Goal: Information Seeking & Learning: Learn about a topic

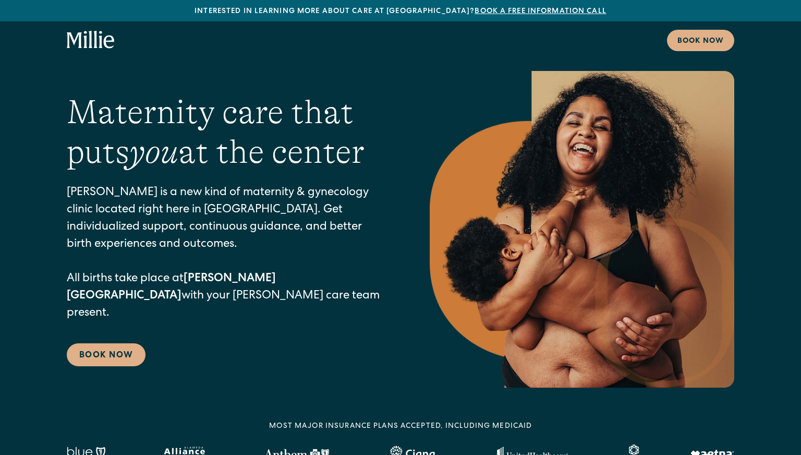
click at [96, 45] on icon "home" at bounding box center [91, 40] width 48 height 19
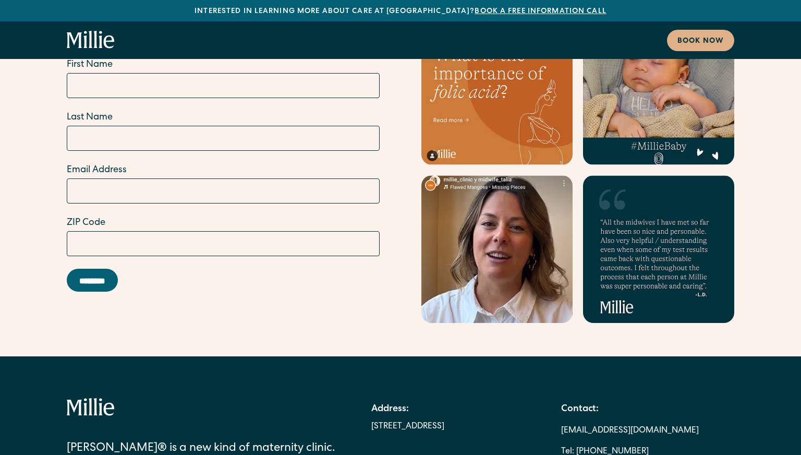
scroll to position [5705, 0]
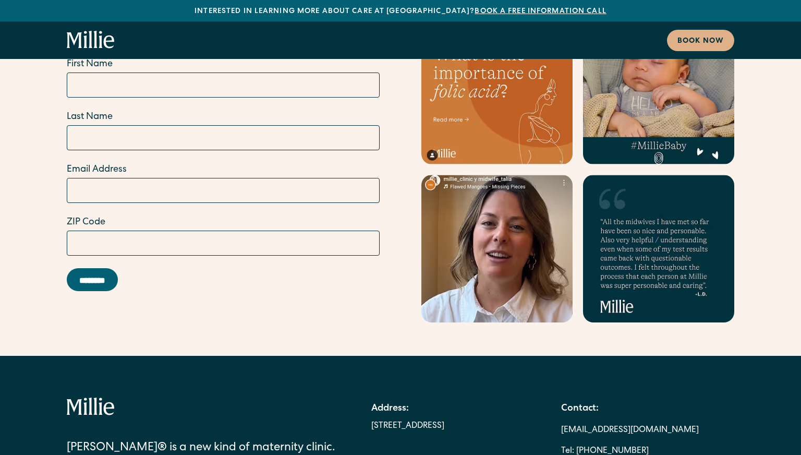
click at [87, 397] on icon at bounding box center [91, 406] width 48 height 19
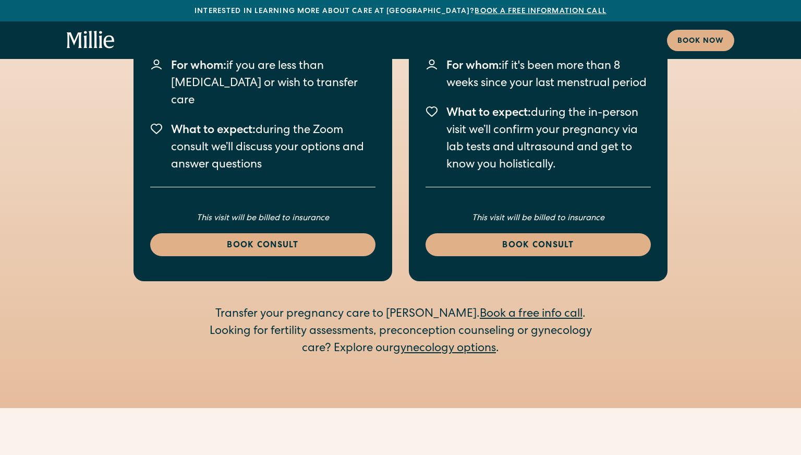
scroll to position [1567, 0]
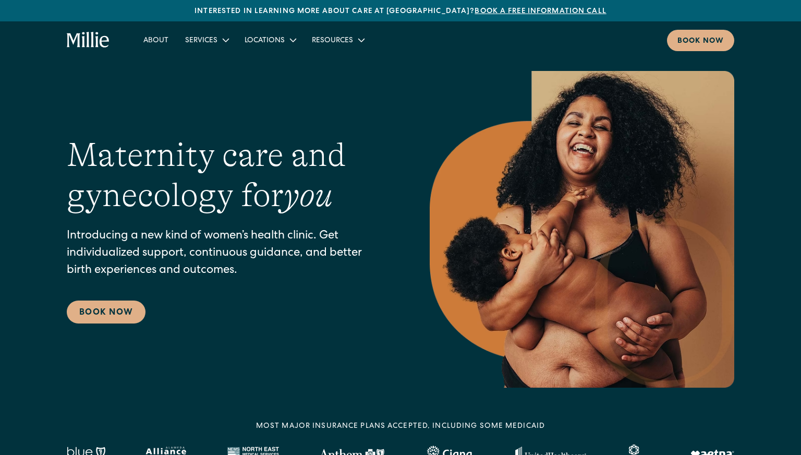
scroll to position [1, 0]
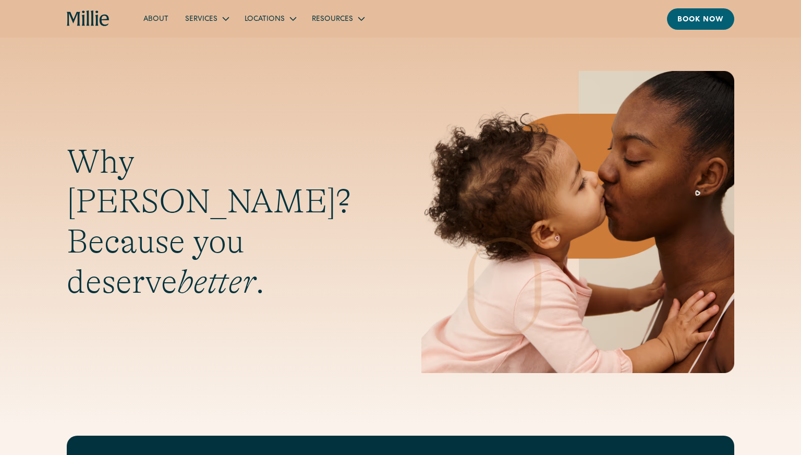
click at [157, 16] on link "About" at bounding box center [156, 18] width 42 height 17
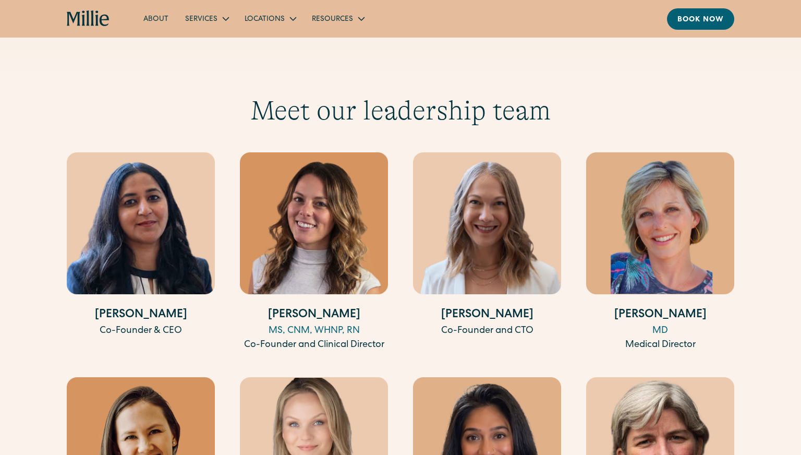
scroll to position [1927, 0]
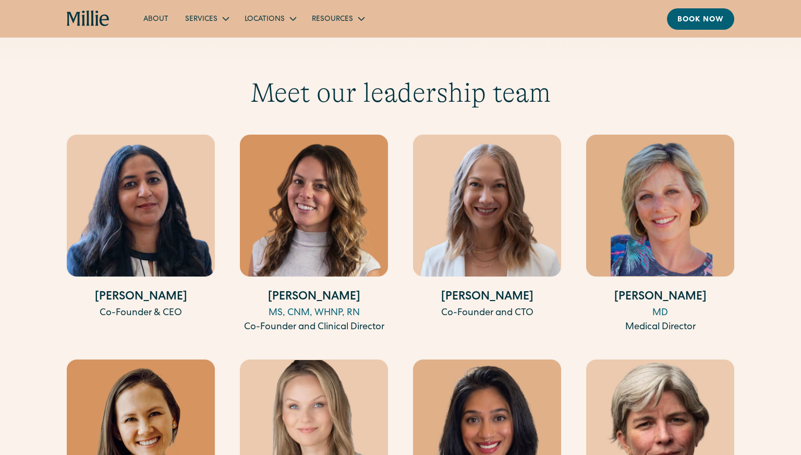
click at [486, 218] on img at bounding box center [487, 206] width 148 height 142
click at [498, 306] on div "Co-Founder and CTO" at bounding box center [487, 313] width 148 height 14
click at [484, 232] on img at bounding box center [487, 206] width 148 height 142
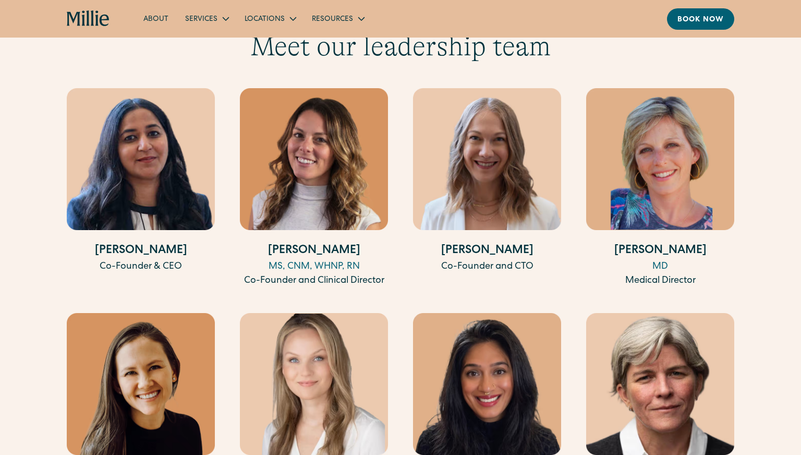
click at [484, 242] on h4 "Sarah Reynolds" at bounding box center [487, 250] width 148 height 17
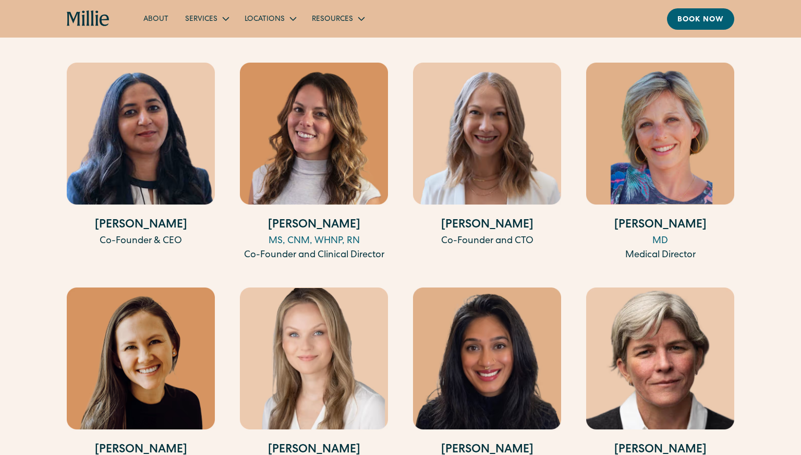
scroll to position [2004, 0]
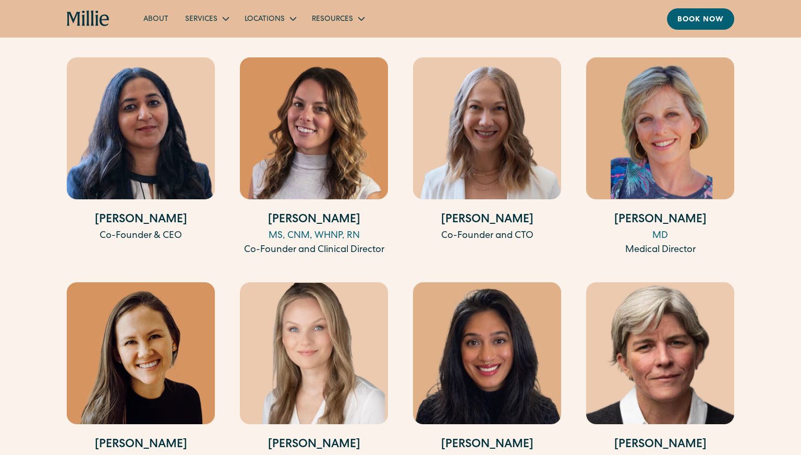
click at [481, 229] on div "Co-Founder and CTO" at bounding box center [487, 236] width 148 height 14
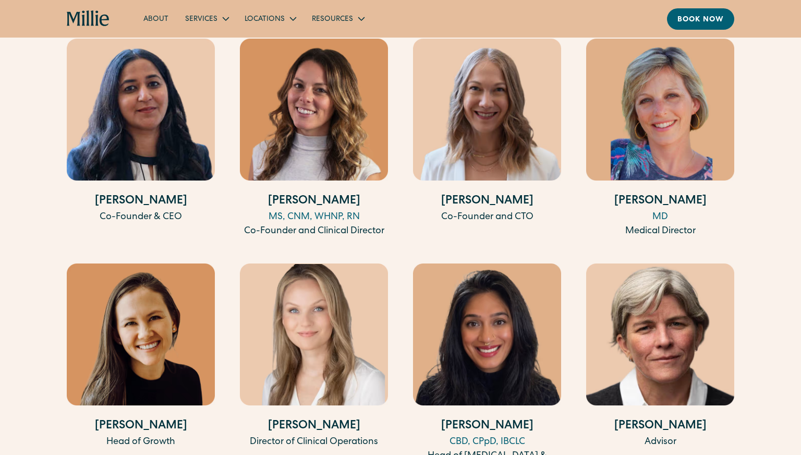
scroll to position [2020, 0]
